Goal: Answer question/provide support

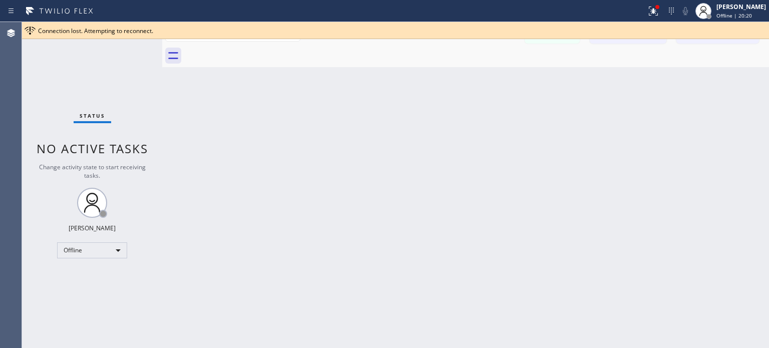
click at [668, 12] on icon at bounding box center [671, 11] width 12 height 12
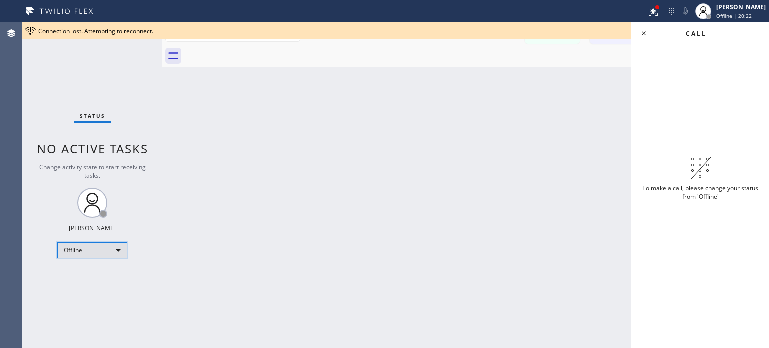
click at [91, 252] on div "Offline" at bounding box center [92, 250] width 70 height 16
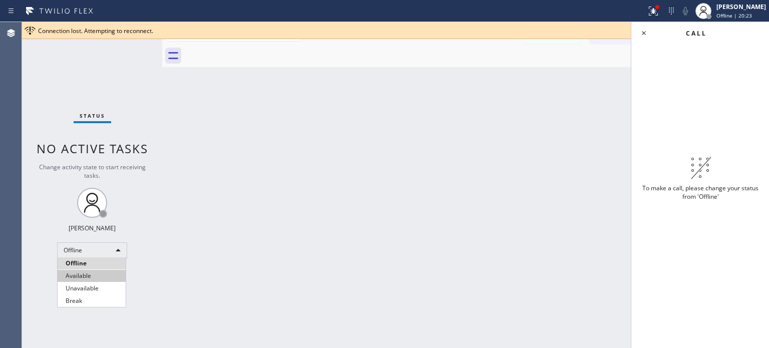
click at [111, 279] on li "Available" at bounding box center [92, 276] width 68 height 12
click at [642, 36] on icon at bounding box center [643, 33] width 12 height 12
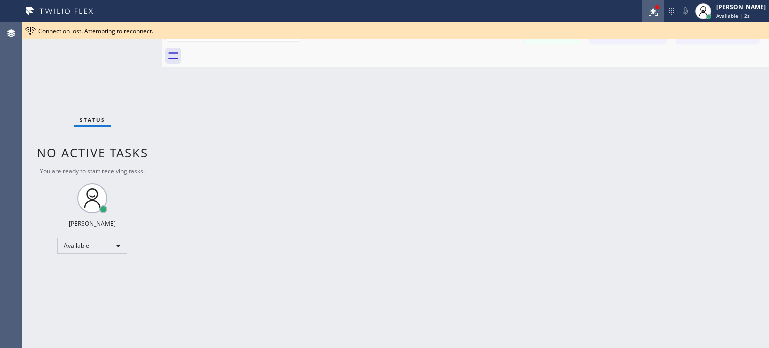
click at [652, 12] on icon at bounding box center [653, 11] width 12 height 12
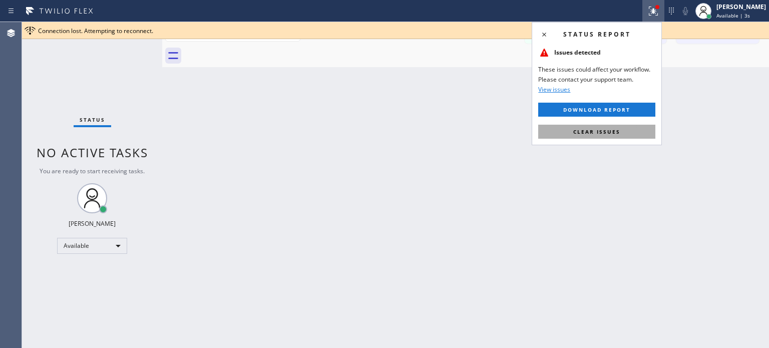
click at [598, 131] on span "Clear issues" at bounding box center [596, 131] width 47 height 7
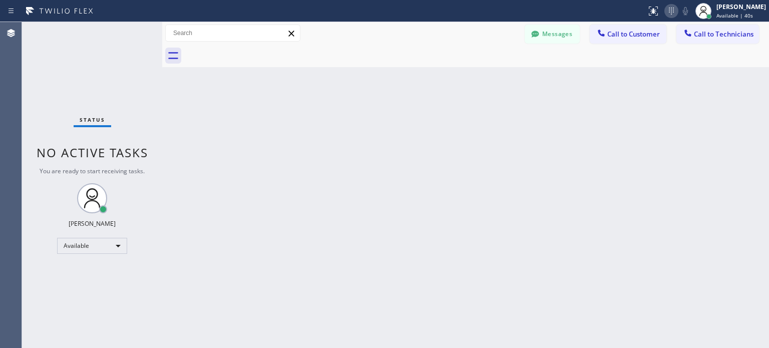
click at [675, 14] on icon at bounding box center [671, 11] width 12 height 12
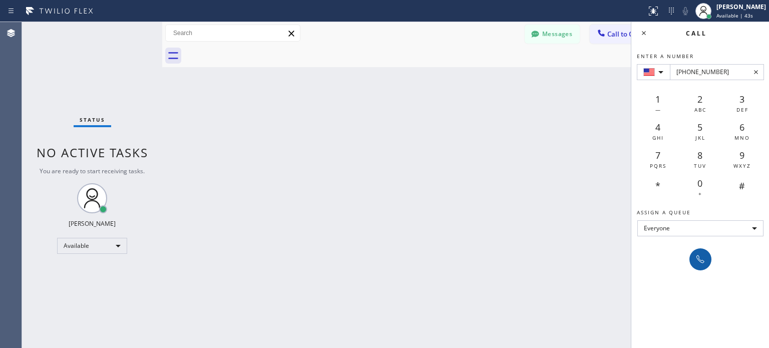
type input "[PHONE_NUMBER]"
click at [697, 265] on button at bounding box center [700, 259] width 22 height 22
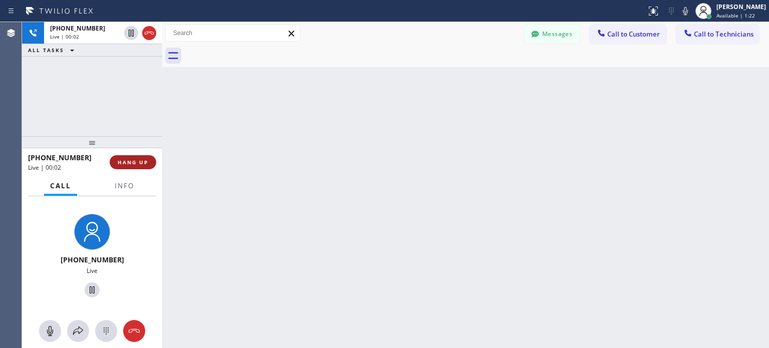
click at [148, 167] on button "HANG UP" at bounding box center [133, 162] width 47 height 14
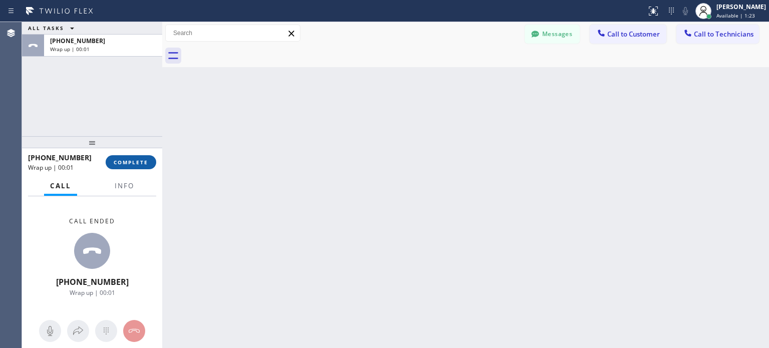
click at [142, 162] on span "COMPLETE" at bounding box center [131, 162] width 35 height 7
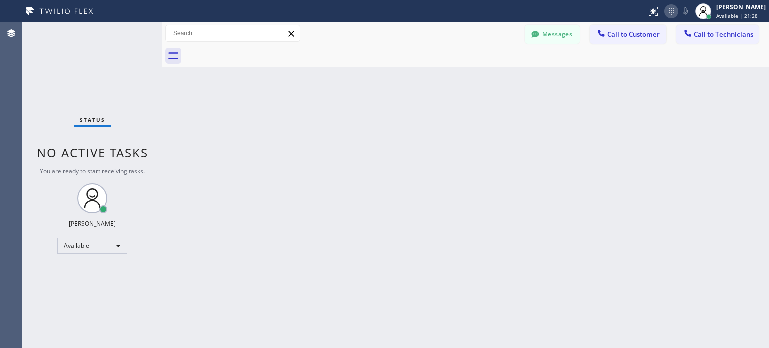
click at [666, 16] on icon at bounding box center [671, 11] width 12 height 12
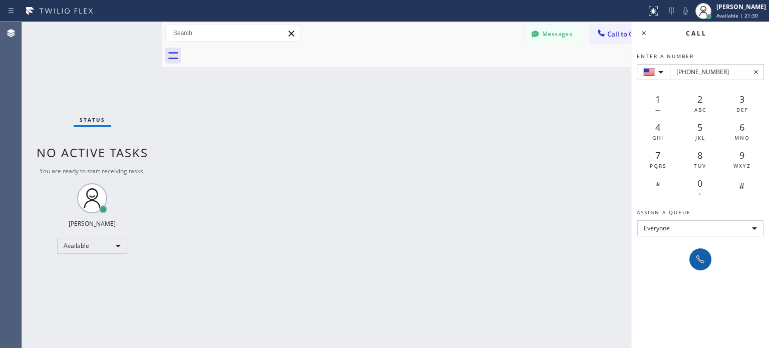
type input "+1(786) 200-0111"
click at [695, 258] on icon at bounding box center [700, 259] width 12 height 12
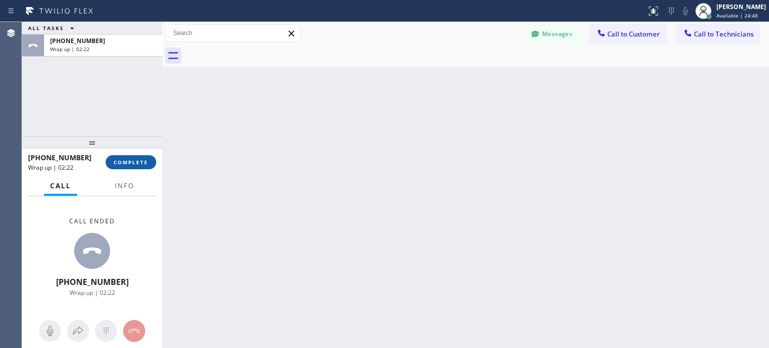
click at [149, 168] on button "COMPLETE" at bounding box center [131, 162] width 51 height 14
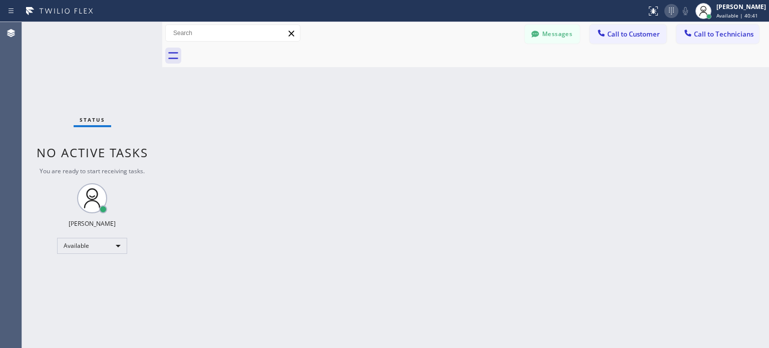
click at [672, 9] on icon at bounding box center [671, 11] width 12 height 12
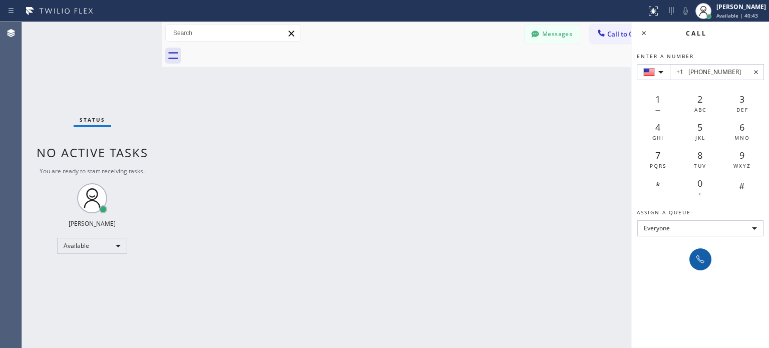
type input "+1 (206) 423-8808"
click at [702, 262] on icon at bounding box center [700, 259] width 12 height 12
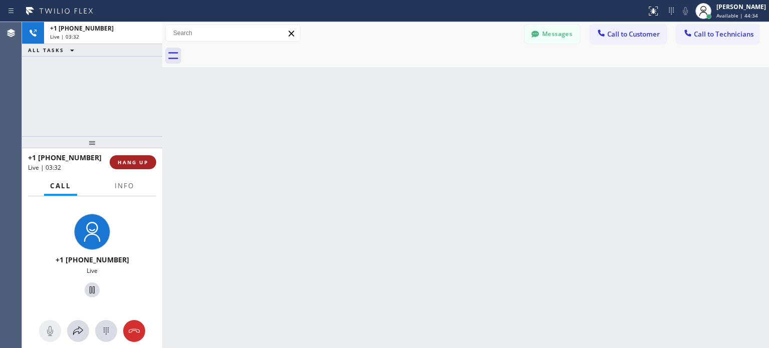
click at [150, 163] on button "HANG UP" at bounding box center [133, 162] width 47 height 14
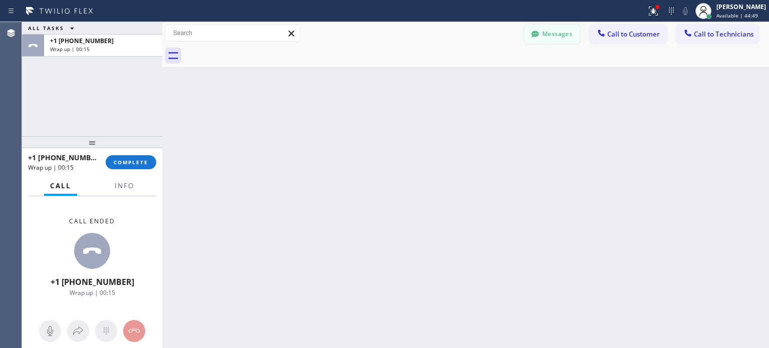
click at [568, 39] on button "Messages" at bounding box center [551, 34] width 55 height 19
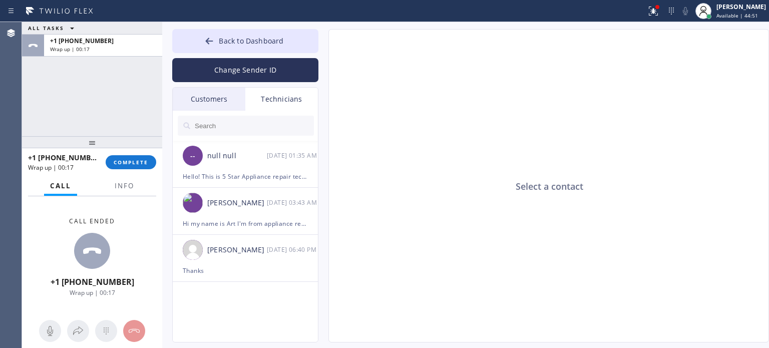
click at [228, 102] on div "Customers" at bounding box center [209, 99] width 73 height 23
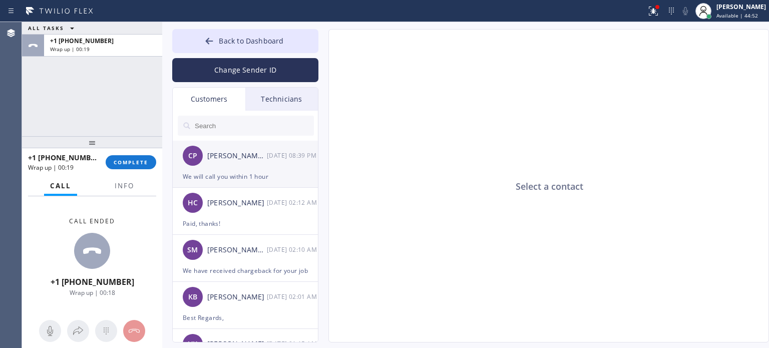
click at [266, 171] on div "We will call you within 1 hour" at bounding box center [245, 177] width 125 height 12
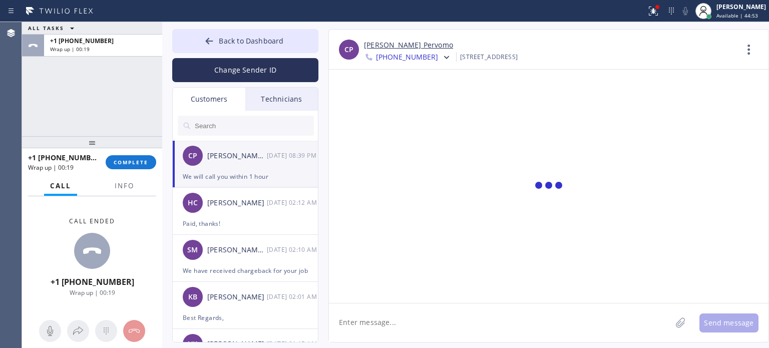
scroll to position [439, 0]
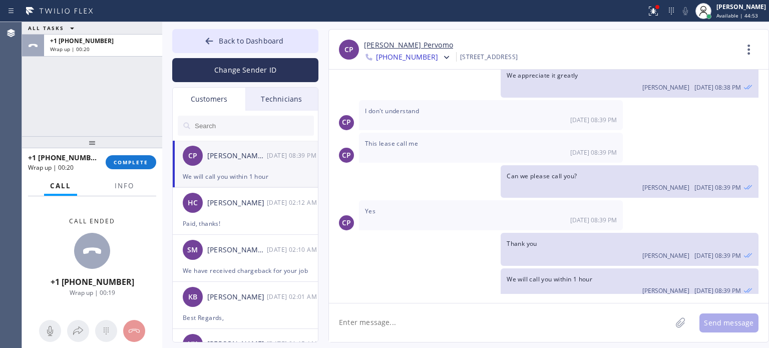
click at [405, 309] on textarea at bounding box center [500, 322] width 342 height 39
type textarea "We will process the full refund for you,Ma'am"
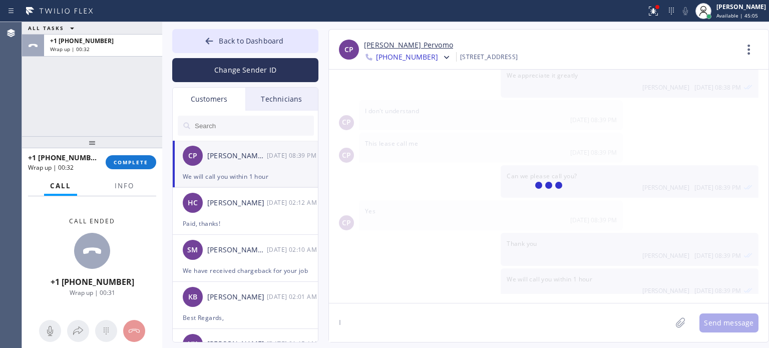
scroll to position [474, 0]
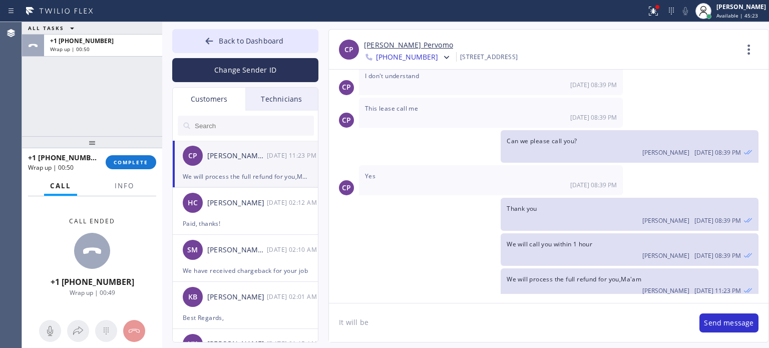
paste textarea "$125.00"
type textarea "It will be $125.00"
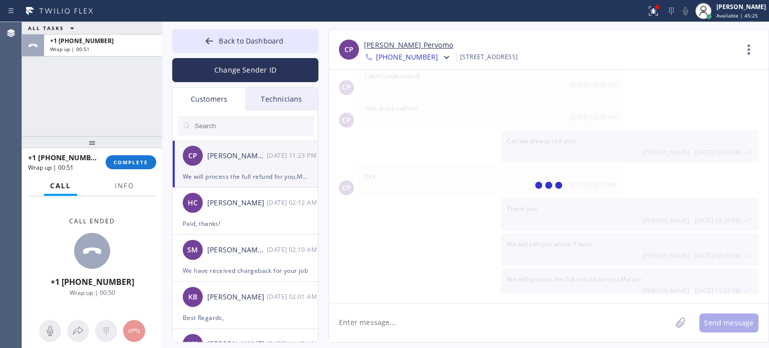
scroll to position [509, 0]
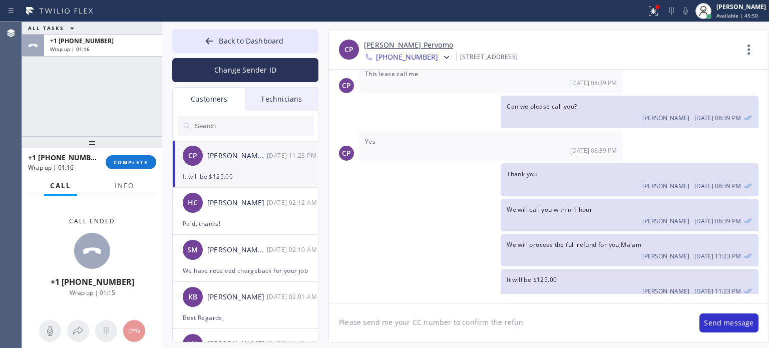
type textarea "Please send me your CC number to confirm the refund"
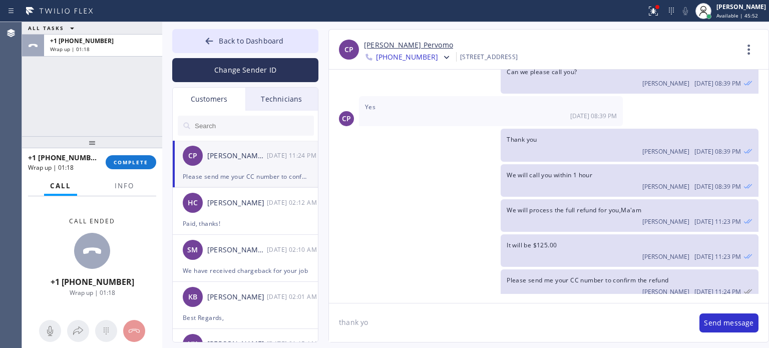
type textarea "thank you"
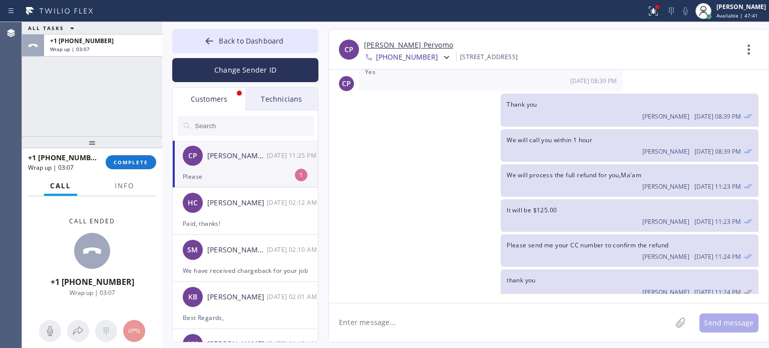
scroll to position [610, 0]
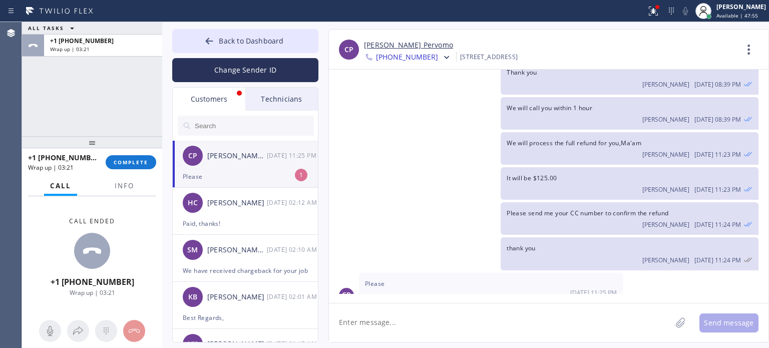
click at [458, 317] on textarea at bounding box center [500, 322] width 342 height 39
click at [448, 316] on textarea at bounding box center [500, 322] width 342 height 39
type textarea "We will need your confirmed cc number to process the refund,please"
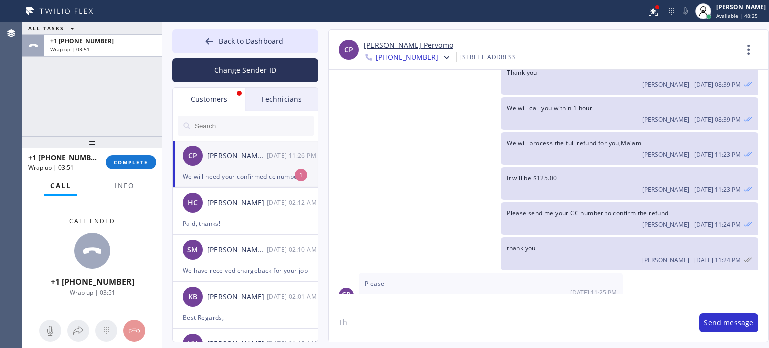
scroll to position [645, 0]
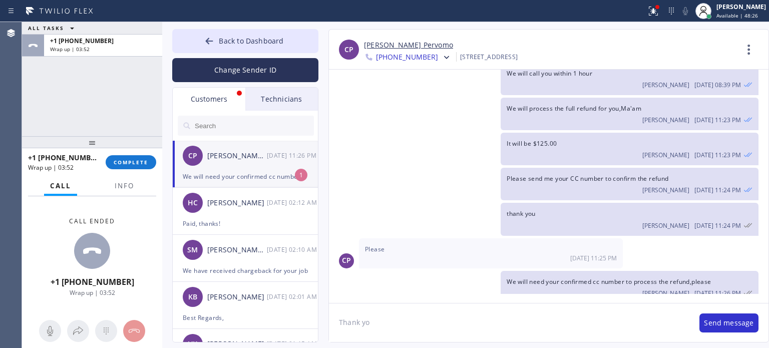
type textarea "Thank you"
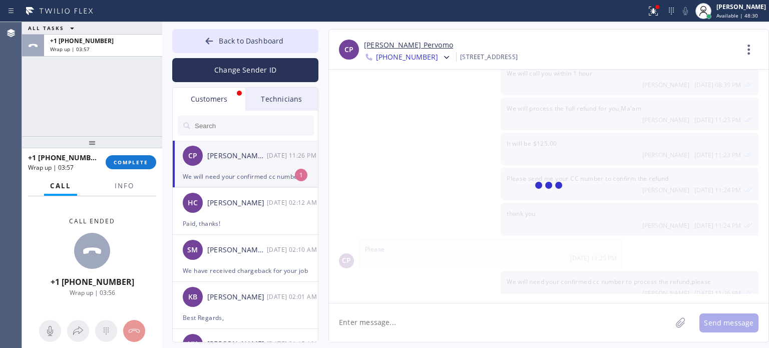
scroll to position [680, 0]
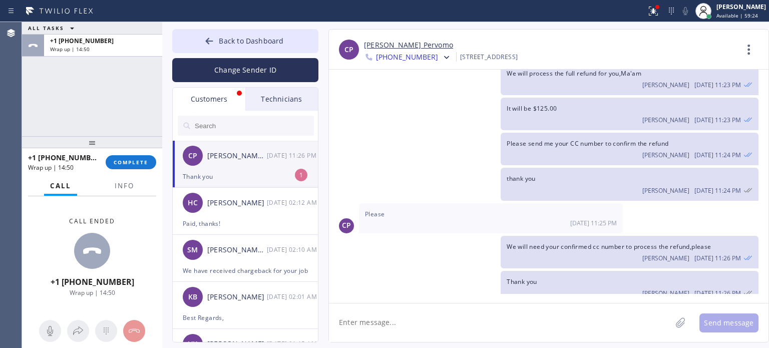
click at [232, 180] on div "Thank you" at bounding box center [245, 177] width 125 height 12
click at [136, 159] on span "COMPLETE" at bounding box center [131, 162] width 35 height 7
